Goal: Task Accomplishment & Management: Use online tool/utility

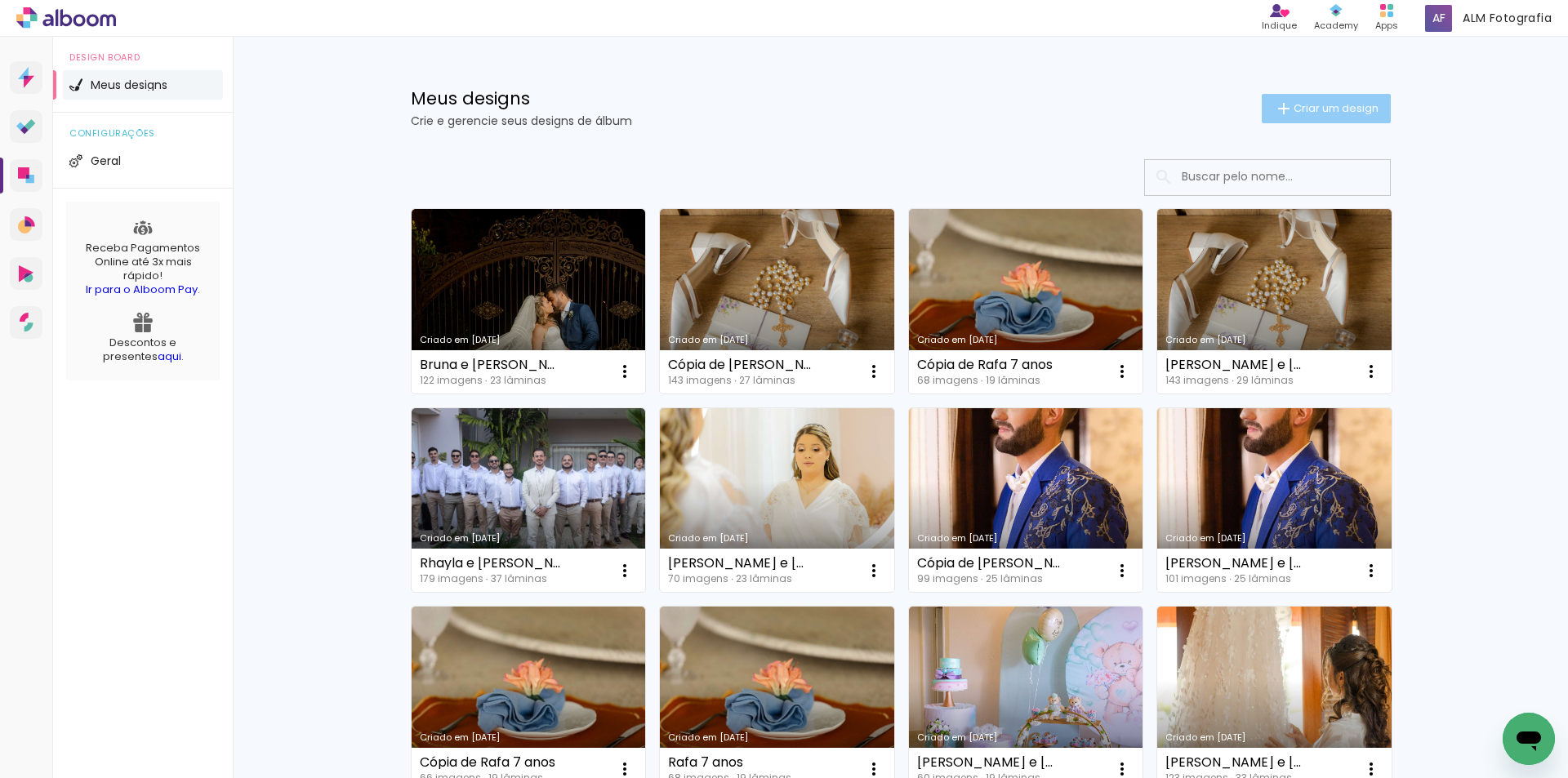
click at [1301, 109] on span "Criar um design" at bounding box center [1336, 108] width 85 height 11
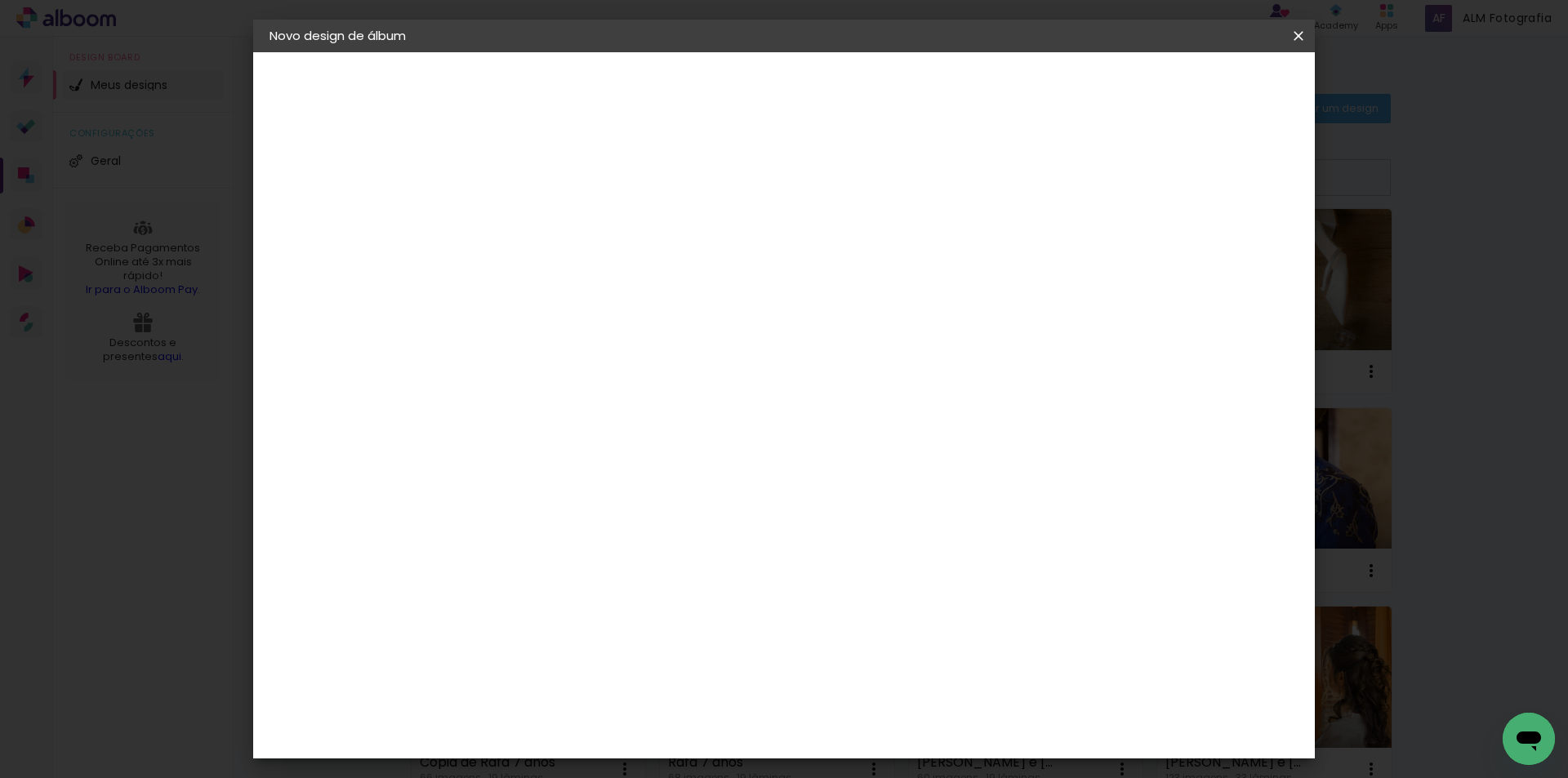
click at [536, 222] on input at bounding box center [536, 219] width 0 height 26
type input "Diellen"
type paper-input "Diellen"
type input "[PERSON_NAME] e [PERSON_NAME]"
type paper-input "[PERSON_NAME] e [PERSON_NAME]"
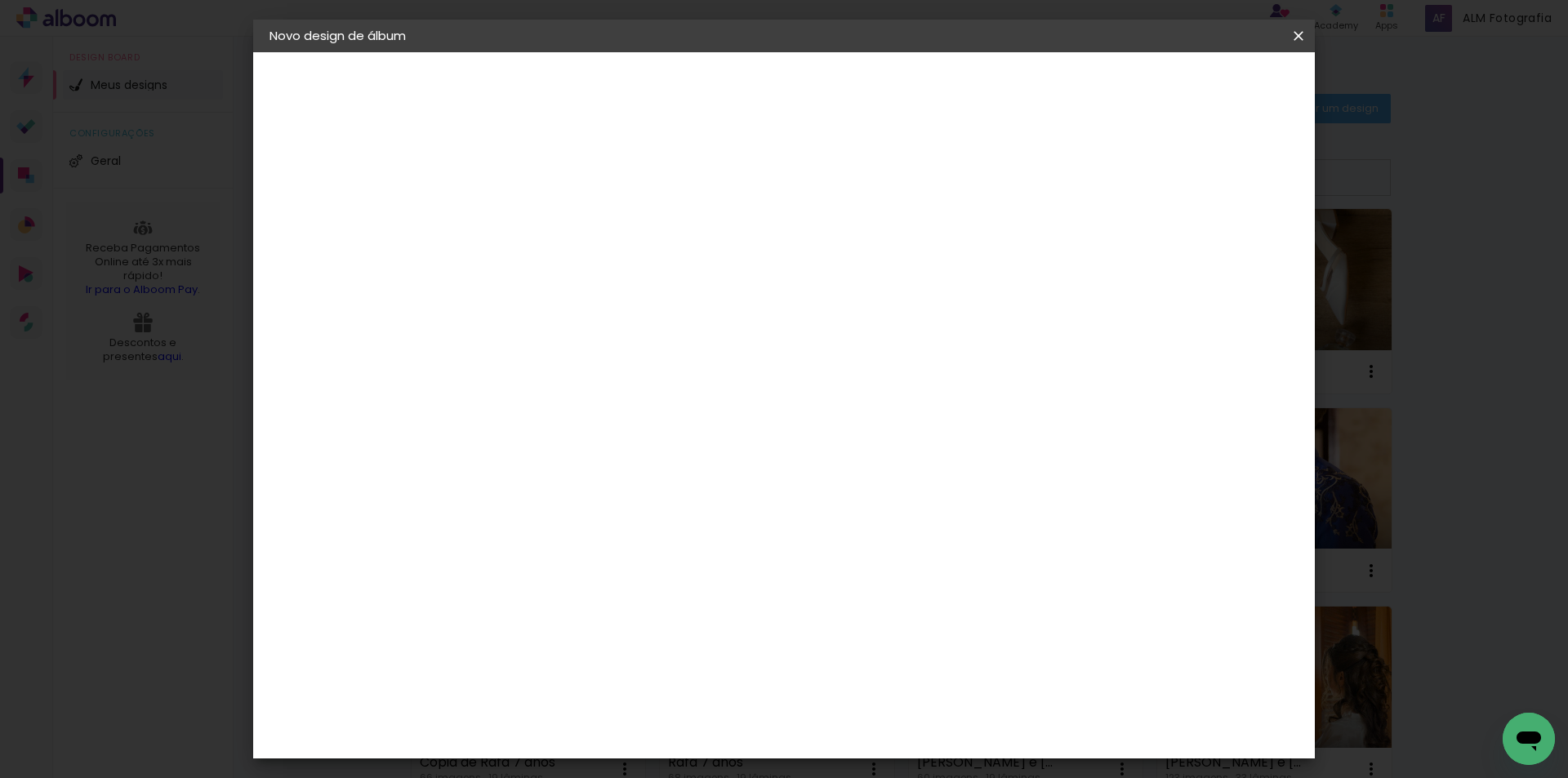
click at [0, 0] on slot "Avançar" at bounding box center [0, 0] width 0 height 0
click at [533, 300] on input at bounding box center [578, 310] width 165 height 21
type input "matri"
type paper-input "matri"
click at [600, 355] on paper-item "Matrix" at bounding box center [562, 369] width 144 height 36
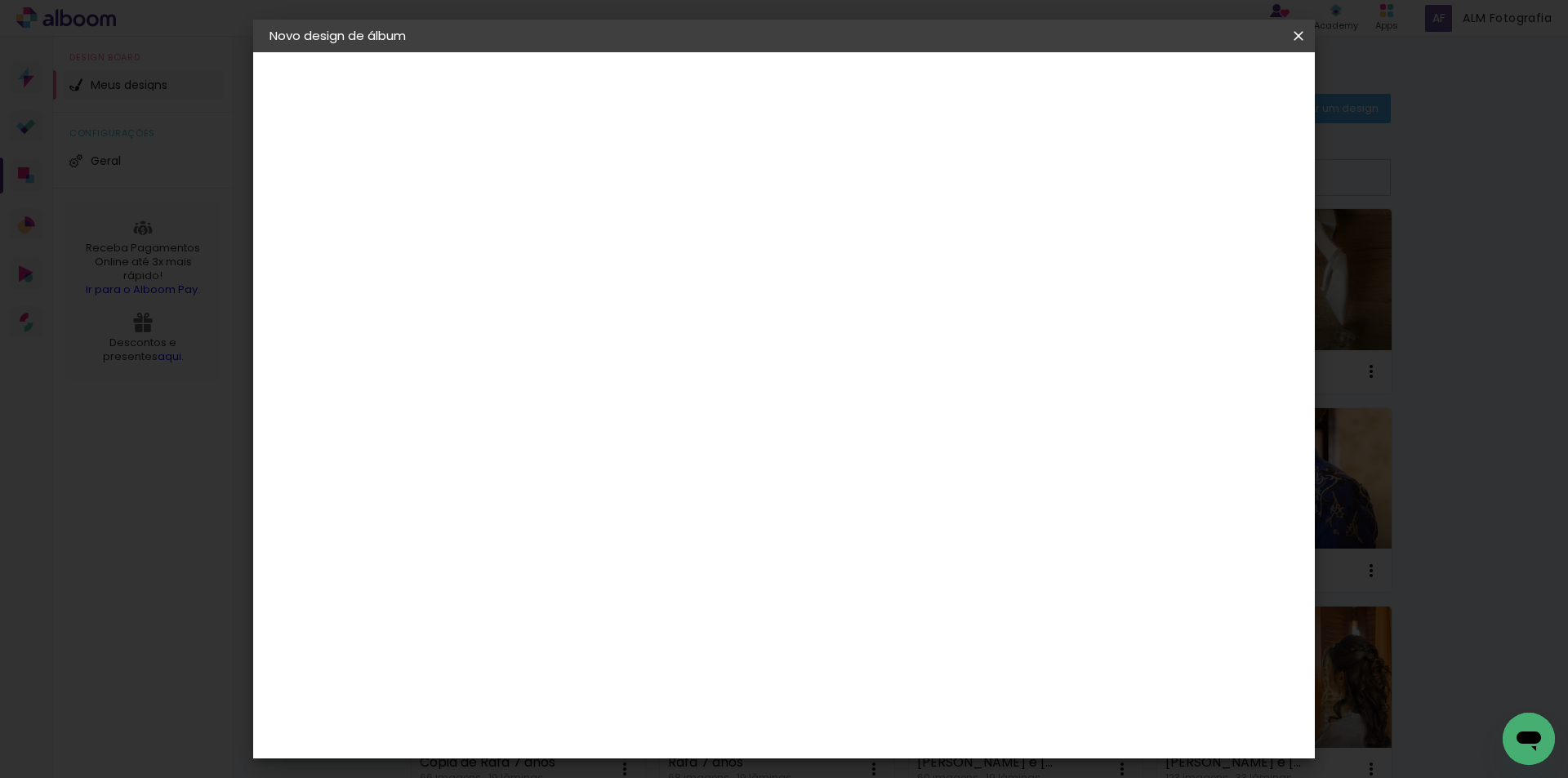
click at [0, 0] on slot "Avançar" at bounding box center [0, 0] width 0 height 0
click at [646, 734] on span "30 × 30" at bounding box center [609, 750] width 76 height 34
click at [0, 0] on slot "Avançar" at bounding box center [0, 0] width 0 height 0
click at [1197, 82] on span "Iniciar design" at bounding box center [1159, 86] width 74 height 12
